Goal: Task Accomplishment & Management: Use online tool/utility

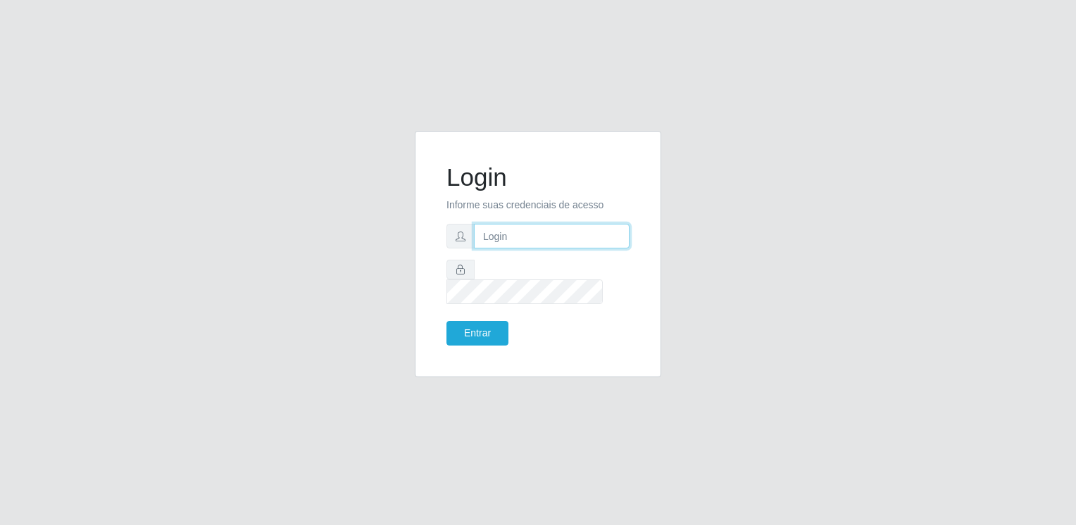
click at [491, 231] on form "Login Informe suas credenciais de acesso Entrar" at bounding box center [537, 254] width 183 height 183
type input "[EMAIL_ADDRESS][DOMAIN_NAME]"
click at [446, 321] on button "Entrar" at bounding box center [477, 333] width 62 height 25
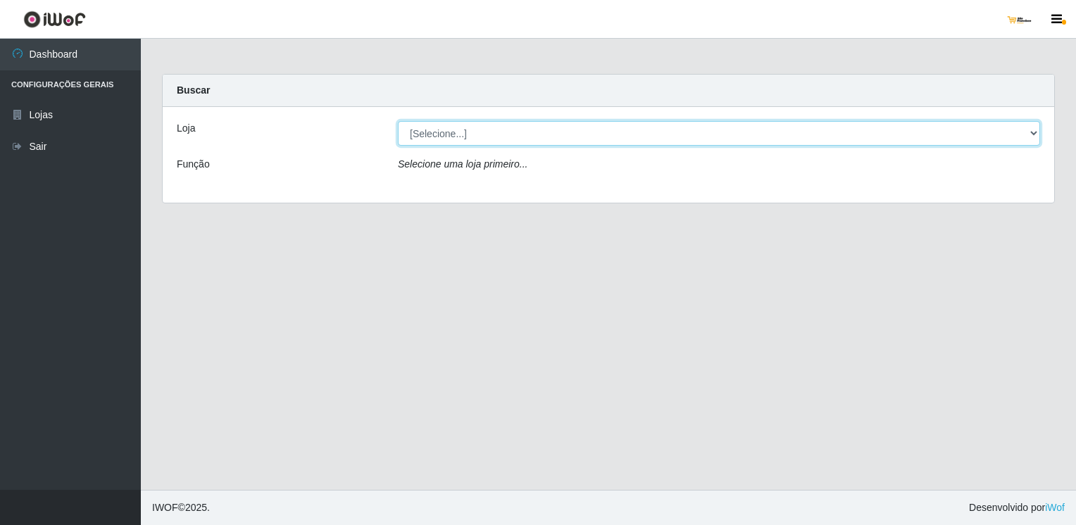
click at [617, 123] on select "[Selecione...] [GEOGRAPHIC_DATA]" at bounding box center [719, 133] width 642 height 25
select select "168"
click at [398, 121] on select "[Selecione...] [GEOGRAPHIC_DATA]" at bounding box center [719, 133] width 642 height 25
